Goal: Task Accomplishment & Management: Manage account settings

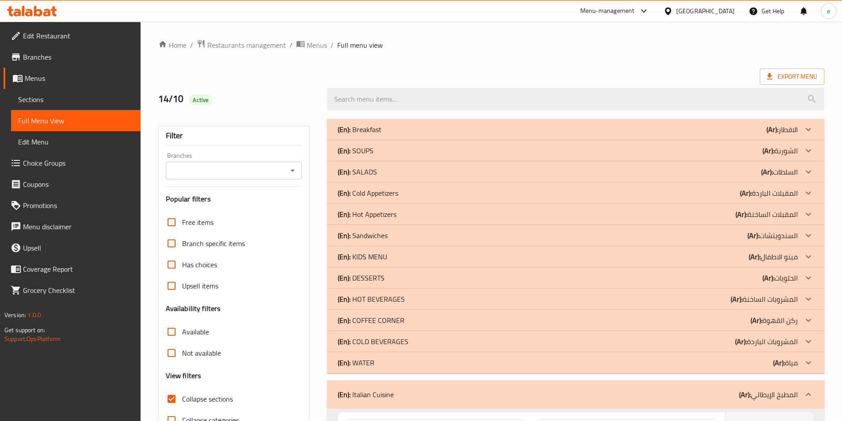
click at [730, 8] on div "[GEOGRAPHIC_DATA]" at bounding box center [705, 11] width 58 height 10
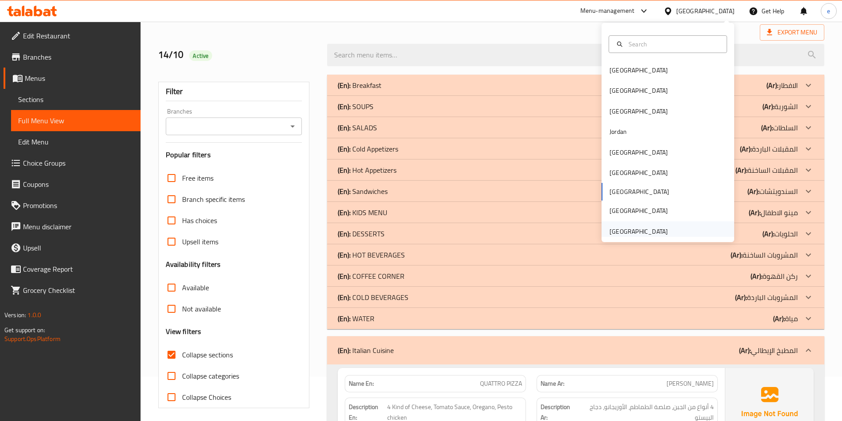
click at [638, 224] on div "[GEOGRAPHIC_DATA]" at bounding box center [638, 231] width 72 height 20
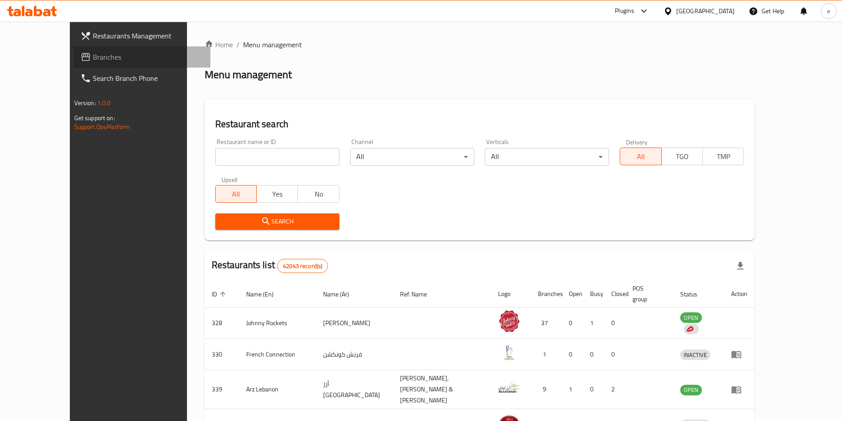
click at [73, 63] on link "Branches" at bounding box center [141, 56] width 137 height 21
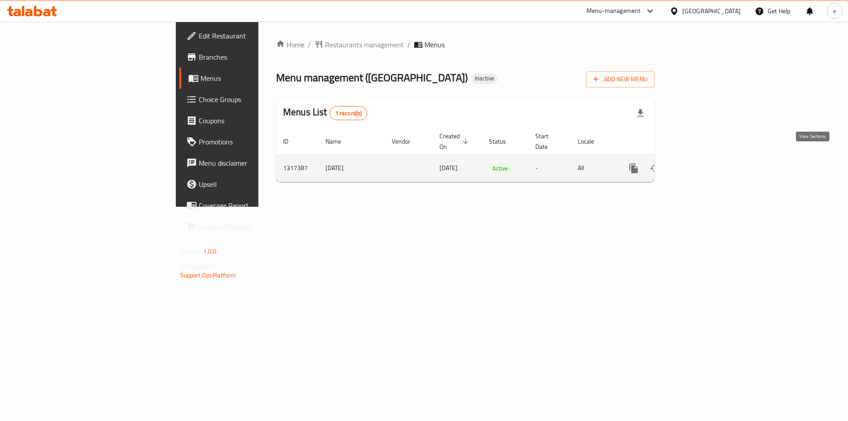
click at [702, 164] on icon "enhanced table" at bounding box center [698, 168] width 8 height 8
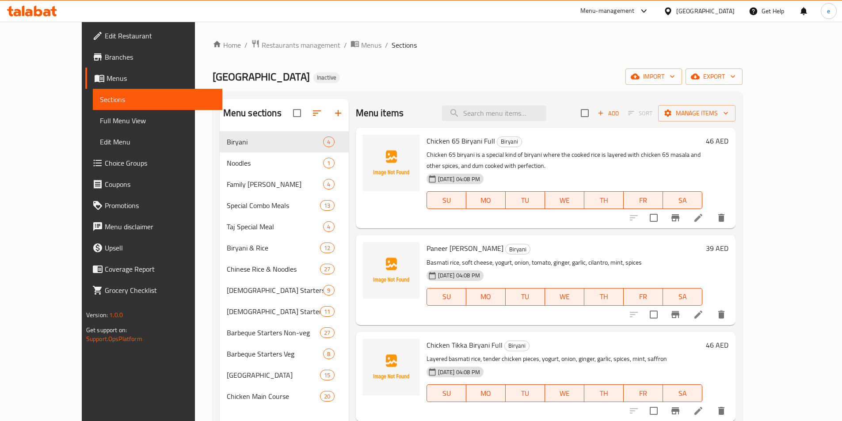
click at [100, 120] on span "Full Menu View" at bounding box center [157, 120] width 115 height 11
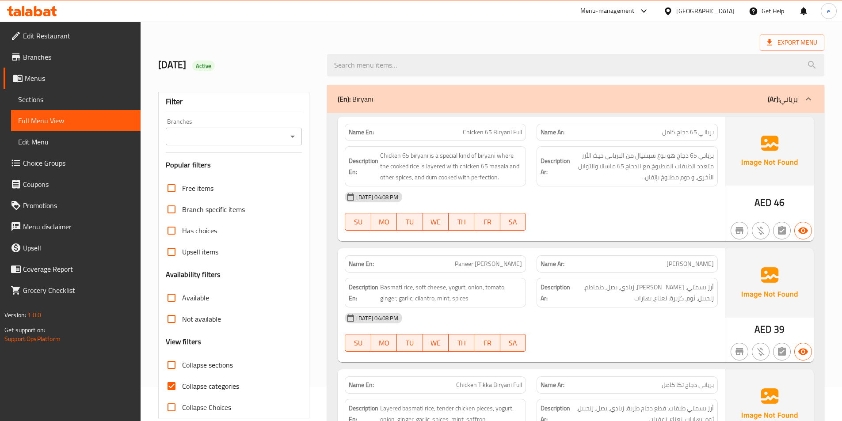
scroll to position [44, 0]
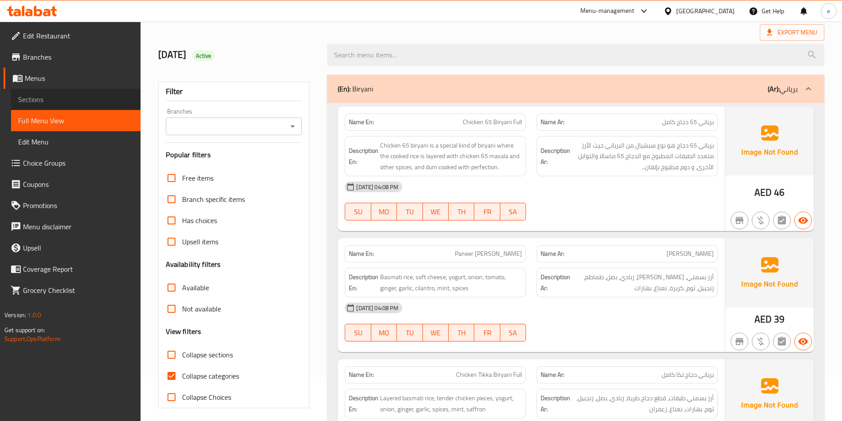
click at [31, 107] on link "Sections" at bounding box center [75, 99] width 129 height 21
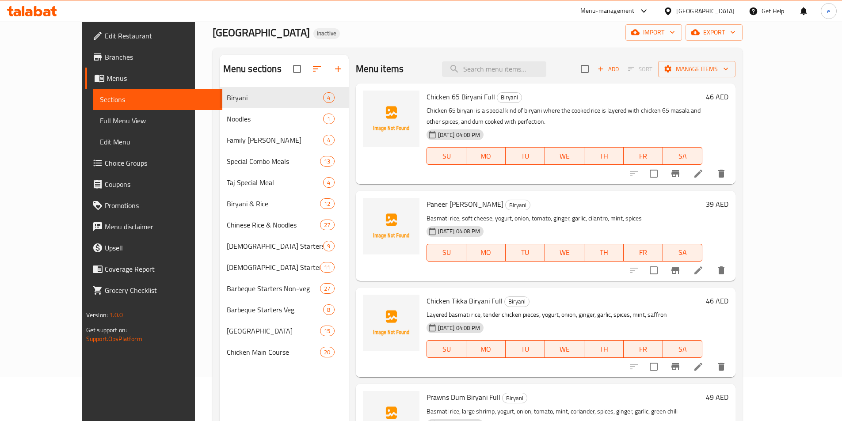
click at [465, 42] on div "Home / Restaurants management / Menus / Sections Taj Mahal Palace Restaurant In…" at bounding box center [478, 239] width 530 height 488
click at [100, 117] on span "Full Menu View" at bounding box center [157, 120] width 115 height 11
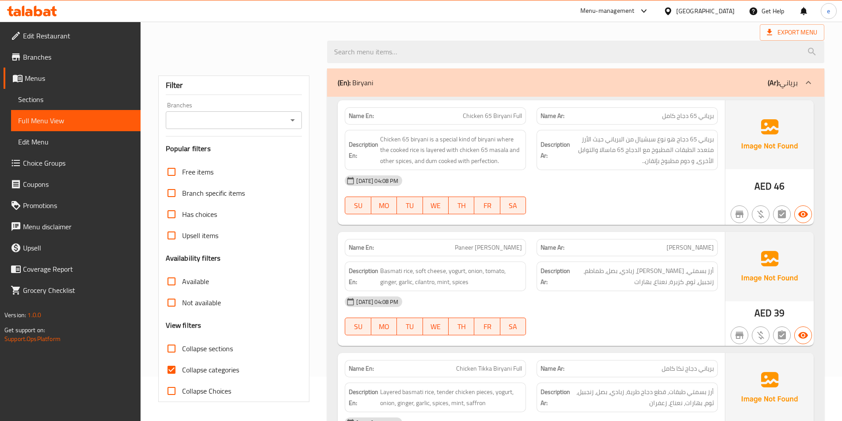
click at [222, 371] on span "Collapse categories" at bounding box center [210, 370] width 57 height 11
click at [182, 371] on input "Collapse categories" at bounding box center [171, 369] width 21 height 21
checkbox input "false"
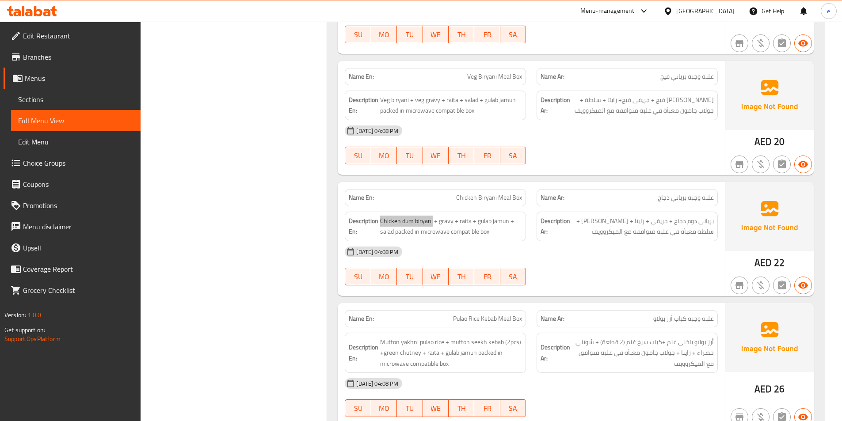
scroll to position [2372, 0]
